Goal: Entertainment & Leisure: Consume media (video, audio)

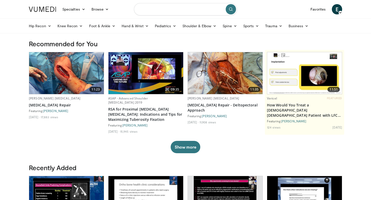
click at [160, 9] on input "Search topics, interventions" at bounding box center [185, 9] width 103 height 12
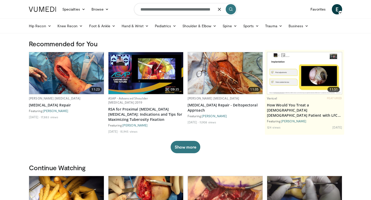
scroll to position [0, 6]
type input "**********"
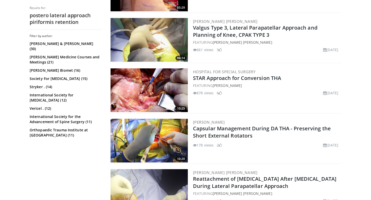
scroll to position [190, 0]
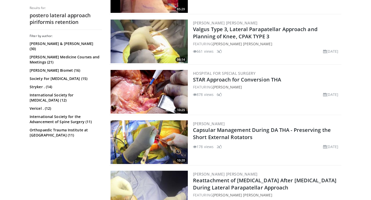
click at [155, 141] on img at bounding box center [148, 142] width 77 height 44
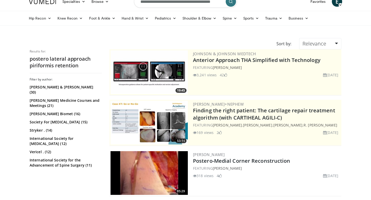
scroll to position [0, 0]
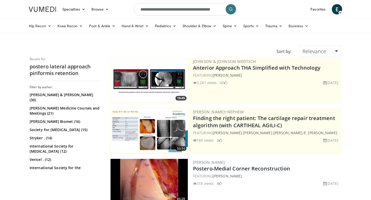
click at [186, 10] on input "**********" at bounding box center [185, 9] width 103 height 12
type input "**********"
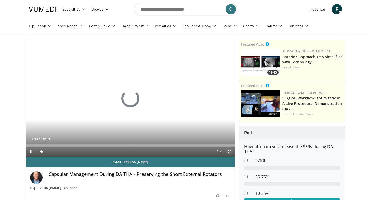
click at [231, 153] on span "Video Player" at bounding box center [229, 152] width 10 height 10
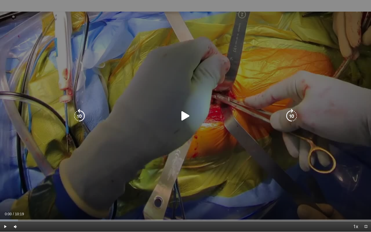
click at [189, 116] on icon "Video Player" at bounding box center [185, 116] width 14 height 14
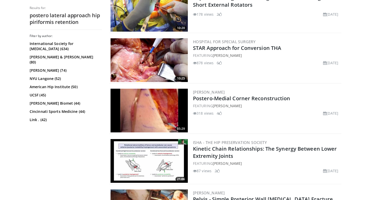
scroll to position [220, 0]
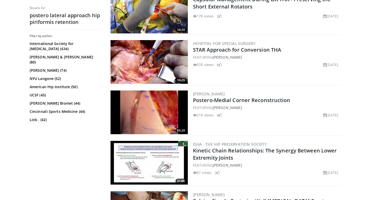
click at [151, 63] on img at bounding box center [148, 62] width 77 height 44
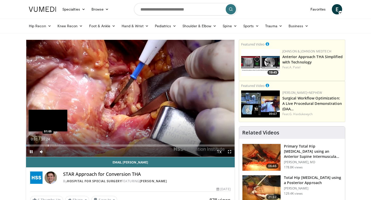
click at [48, 145] on div "Progress Bar" at bounding box center [48, 146] width 1 height 2
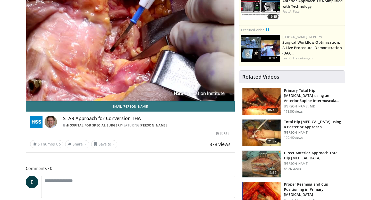
scroll to position [69, 0]
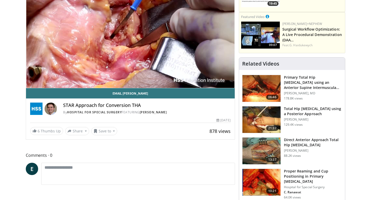
click at [267, 118] on img at bounding box center [261, 120] width 38 height 27
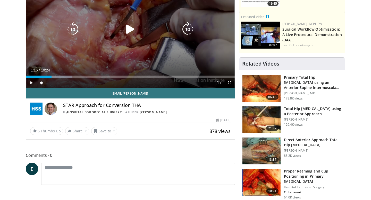
scroll to position [0, 0]
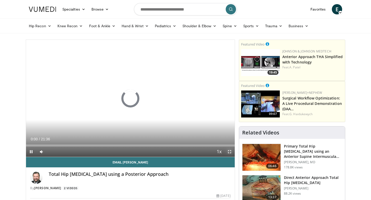
click at [228, 150] on span "Video Player" at bounding box center [229, 152] width 10 height 10
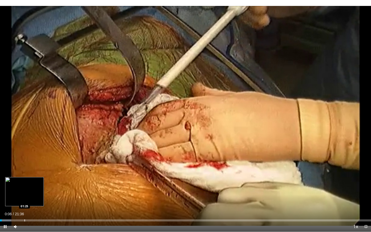
click at [24, 200] on div "Progress Bar" at bounding box center [24, 220] width 1 height 2
click at [17, 200] on div "Progress Bar" at bounding box center [17, 220] width 1 height 2
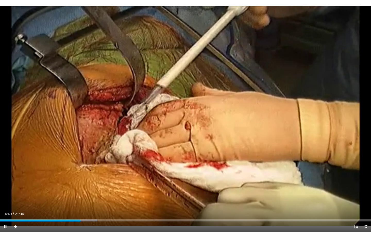
click at [88, 200] on div "Current Time 4:40 / Duration 21:36 Pause Skip Backward Skip Forward Mute Loaded…" at bounding box center [185, 226] width 371 height 10
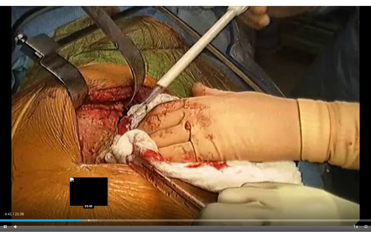
click at [89, 200] on div "Progress Bar" at bounding box center [89, 220] width 1 height 2
